Goal: Use online tool/utility

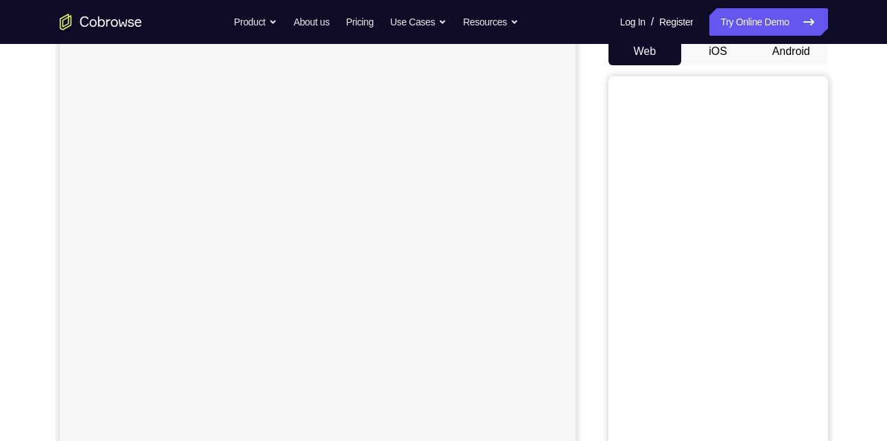
click at [804, 57] on button "Android" at bounding box center [791, 51] width 73 height 27
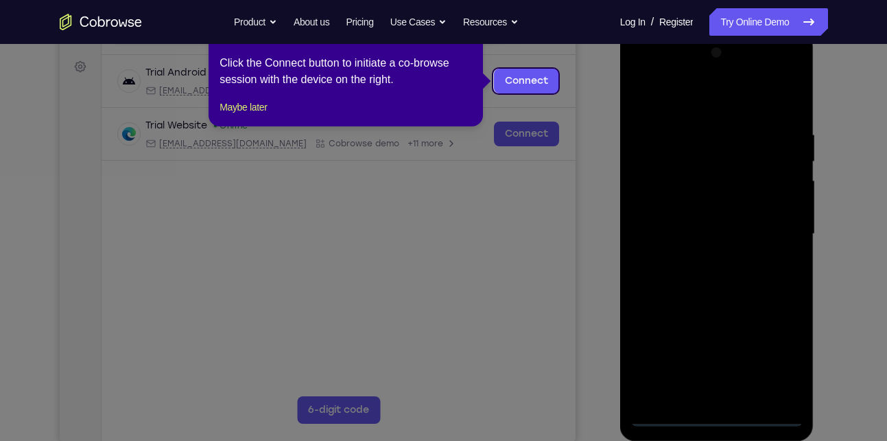
click at [720, 415] on icon at bounding box center [449, 220] width 898 height 441
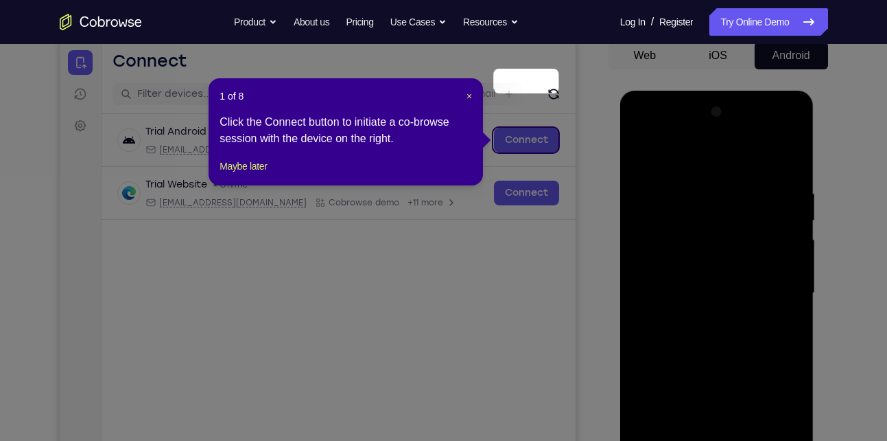
scroll to position [124, 0]
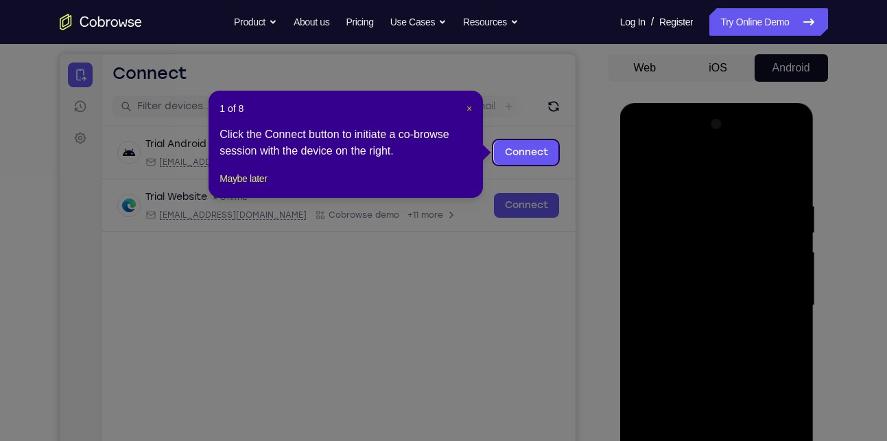
click at [467, 106] on span "×" at bounding box center [469, 108] width 5 height 11
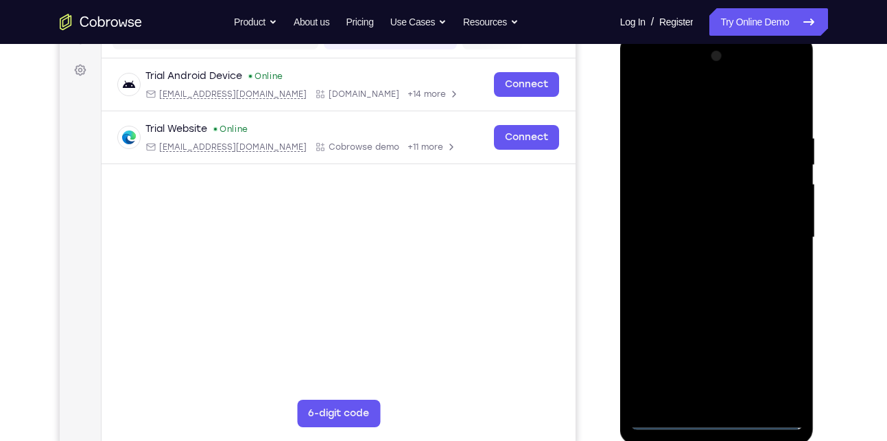
scroll to position [191, 0]
click at [714, 417] on div at bounding box center [717, 238] width 173 height 384
click at [718, 419] on div at bounding box center [717, 238] width 173 height 384
click at [775, 362] on div at bounding box center [717, 238] width 173 height 384
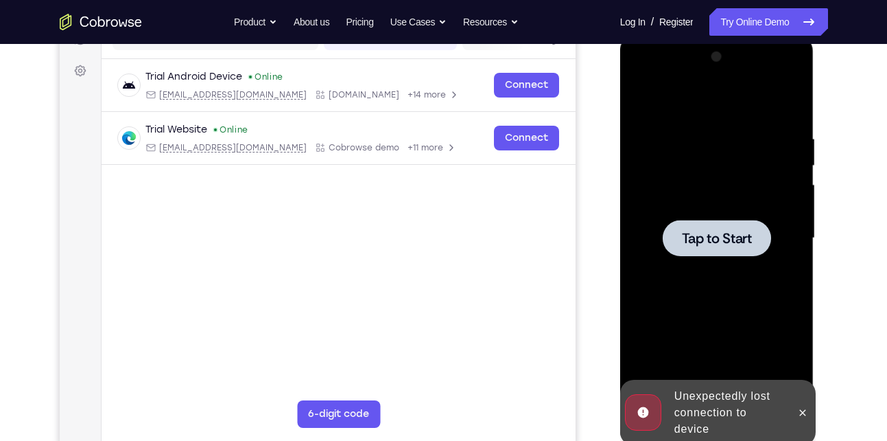
click at [713, 253] on div at bounding box center [717, 238] width 108 height 36
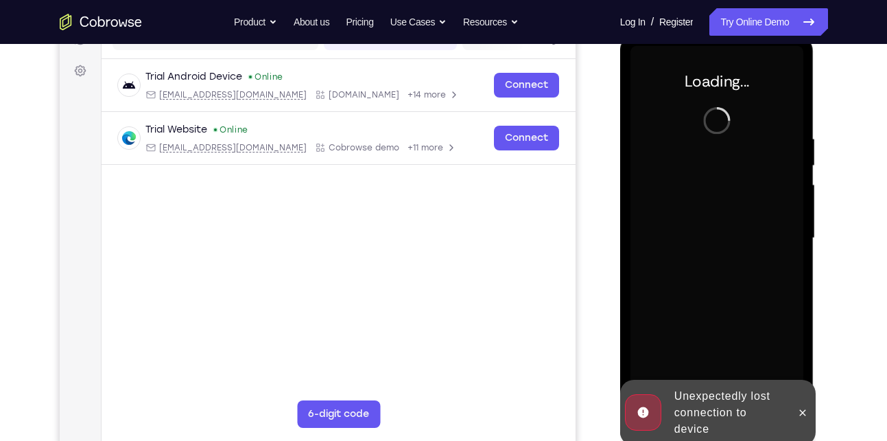
click at [713, 253] on div at bounding box center [717, 238] width 173 height 384
click at [802, 408] on icon at bounding box center [802, 412] width 11 height 11
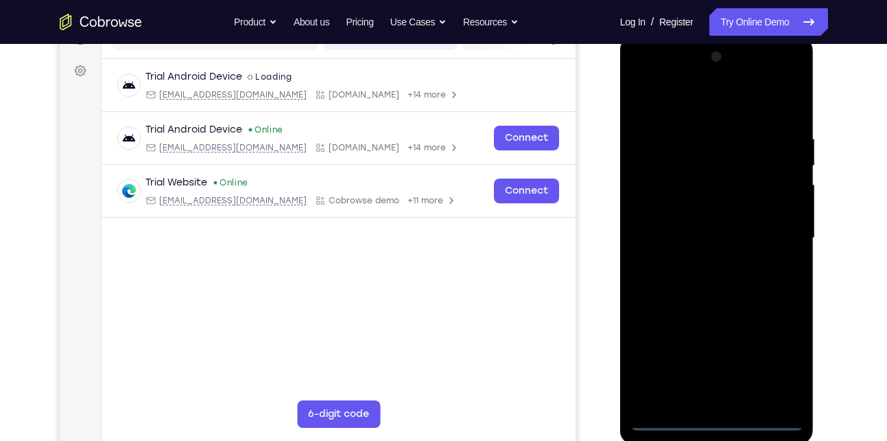
click at [713, 417] on div at bounding box center [717, 238] width 173 height 384
click at [782, 363] on div at bounding box center [717, 238] width 173 height 384
click at [736, 113] on div at bounding box center [717, 238] width 173 height 384
click at [774, 233] on div at bounding box center [717, 238] width 173 height 384
click at [703, 264] on div at bounding box center [717, 238] width 173 height 384
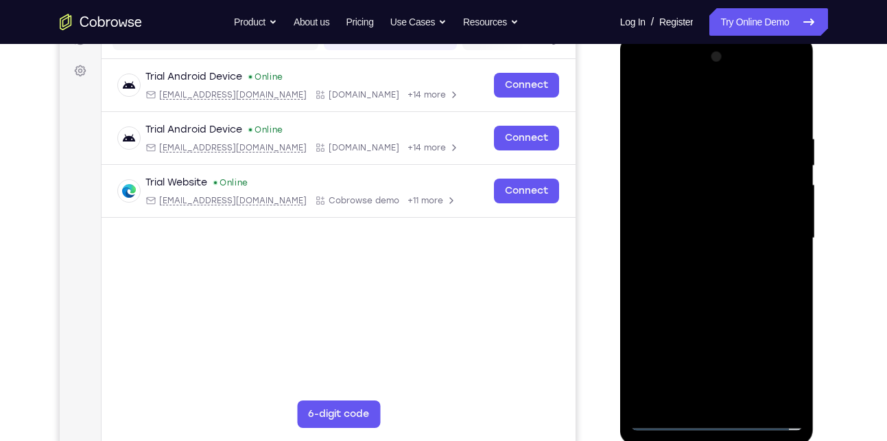
click at [712, 305] on div at bounding box center [717, 238] width 173 height 384
click at [702, 228] on div at bounding box center [717, 238] width 173 height 384
click at [698, 242] on div at bounding box center [717, 238] width 173 height 384
click at [733, 223] on div at bounding box center [717, 238] width 173 height 384
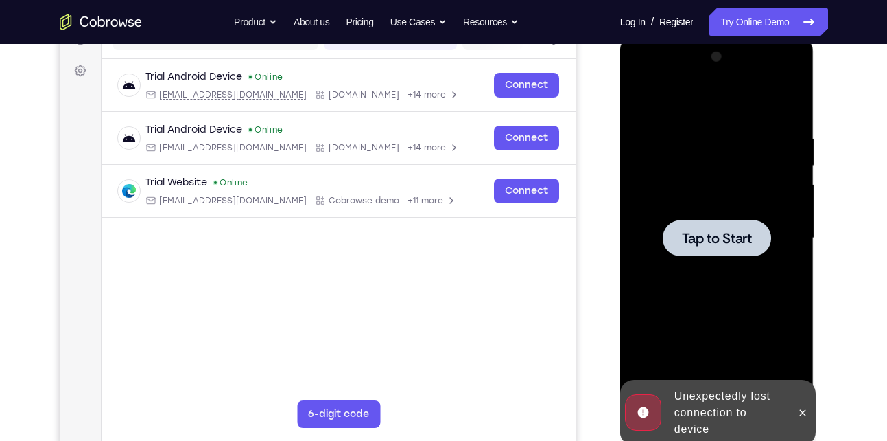
click at [706, 254] on div at bounding box center [717, 238] width 108 height 36
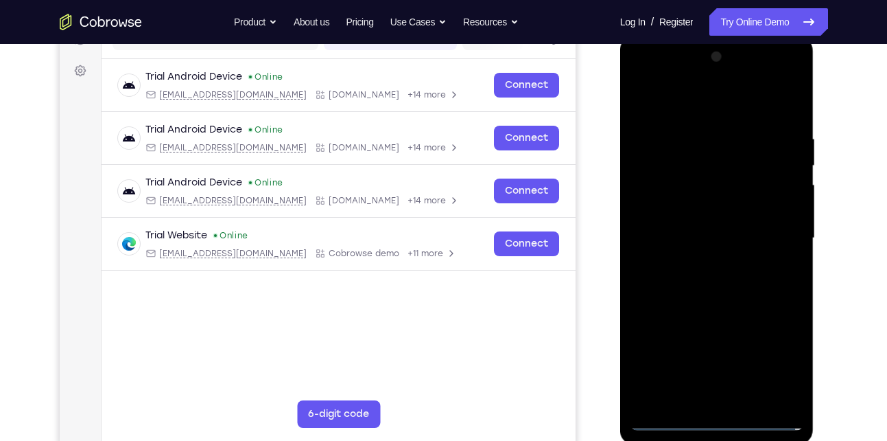
click at [714, 419] on div at bounding box center [717, 238] width 173 height 384
click at [772, 359] on div at bounding box center [717, 238] width 173 height 384
click at [745, 115] on div at bounding box center [717, 238] width 173 height 384
click at [775, 234] on div at bounding box center [717, 238] width 173 height 384
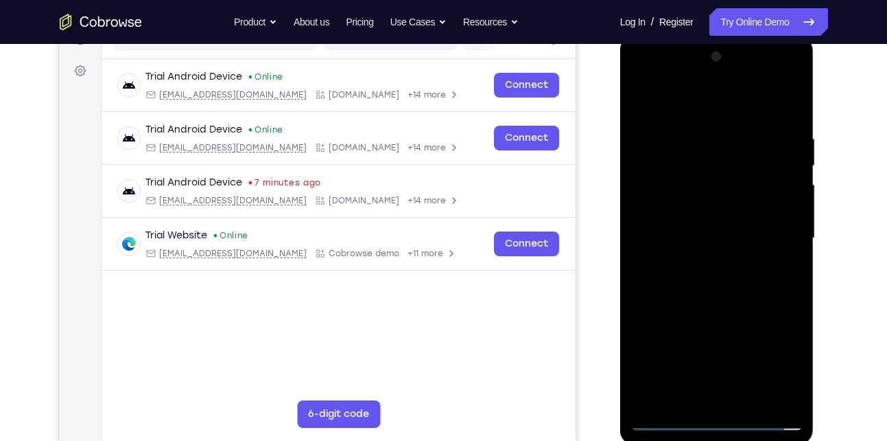
click at [701, 265] on div at bounding box center [717, 238] width 173 height 384
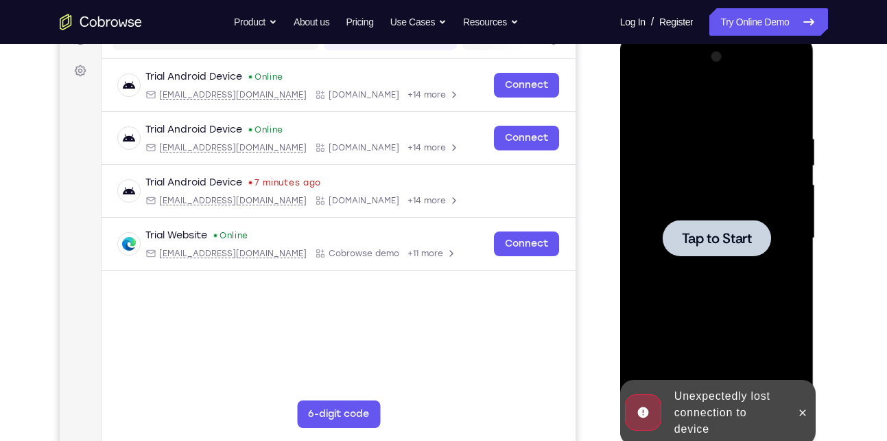
click at [712, 237] on span "Tap to Start" at bounding box center [717, 238] width 70 height 14
click at [750, 245] on span "Tap to Start" at bounding box center [717, 238] width 70 height 14
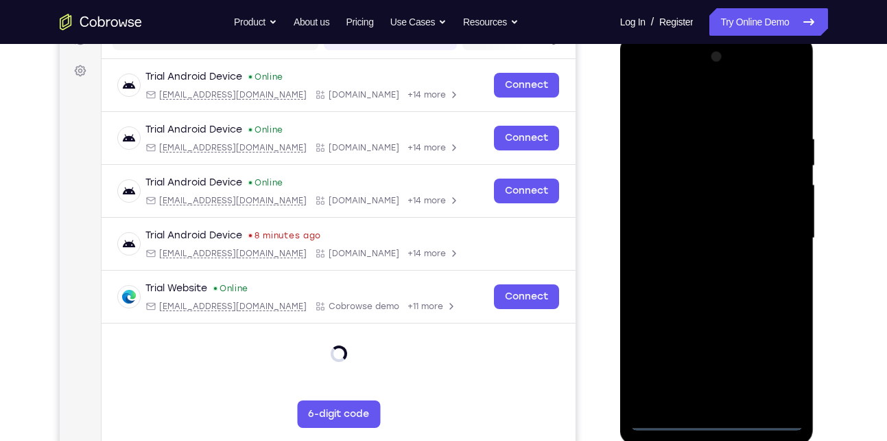
click at [714, 417] on div at bounding box center [717, 238] width 173 height 384
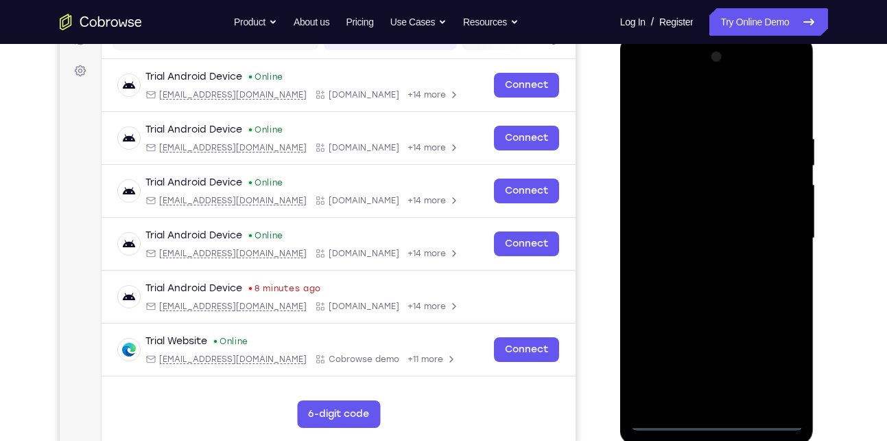
click at [777, 364] on div at bounding box center [717, 238] width 173 height 384
